Goal: Task Accomplishment & Management: Use online tool/utility

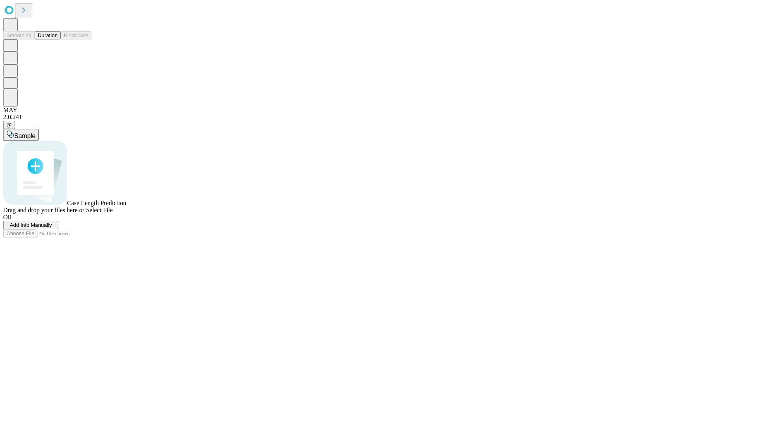
click at [58, 39] on button "Duration" at bounding box center [48, 35] width 26 height 8
click at [52, 228] on span "Add Info Manually" at bounding box center [31, 225] width 42 height 6
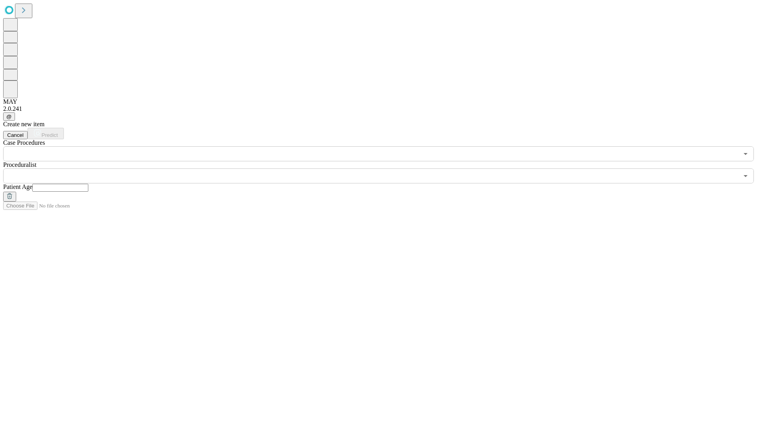
click at [88, 184] on input "text" at bounding box center [60, 188] width 56 height 8
type input "**"
click at [384, 168] on input "text" at bounding box center [371, 175] width 736 height 15
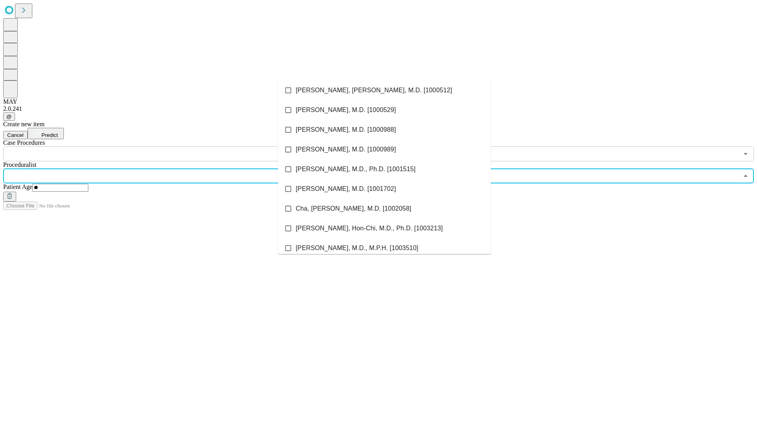
click at [385, 90] on li "[PERSON_NAME], [PERSON_NAME], M.D. [1000512]" at bounding box center [384, 90] width 213 height 20
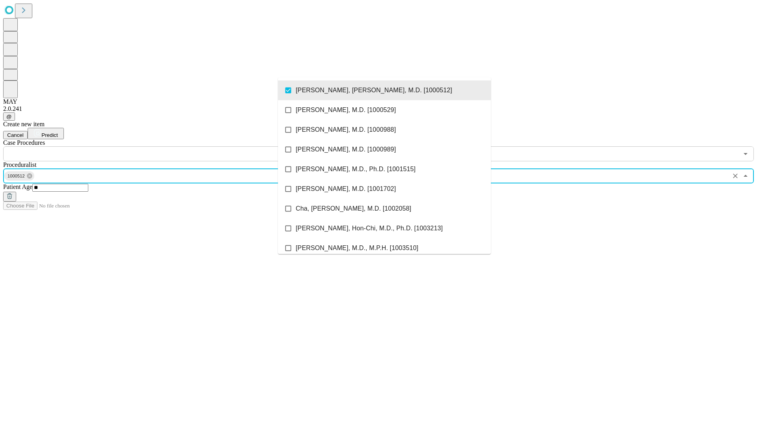
click at [166, 146] on input "text" at bounding box center [371, 153] width 736 height 15
